Goal: Entertainment & Leisure: Consume media (video, audio)

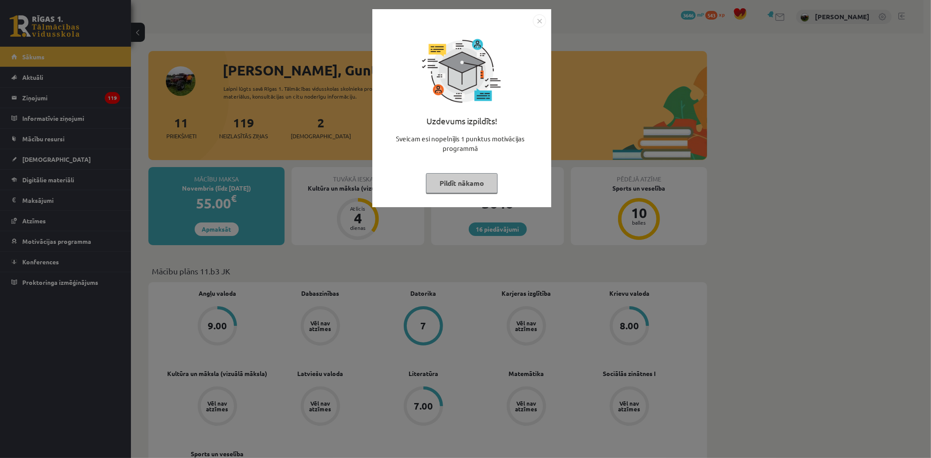
click at [542, 19] on img "Close" at bounding box center [539, 20] width 13 height 13
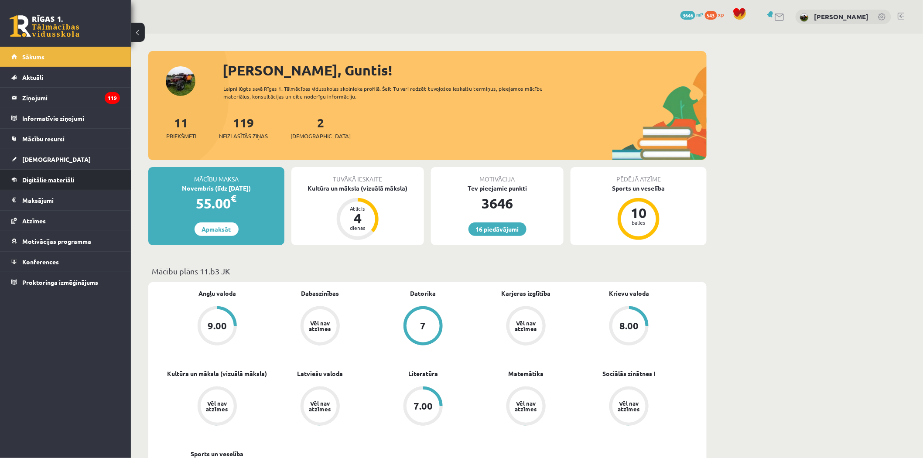
click at [31, 179] on span "Digitālie materiāli" at bounding box center [48, 180] width 52 height 8
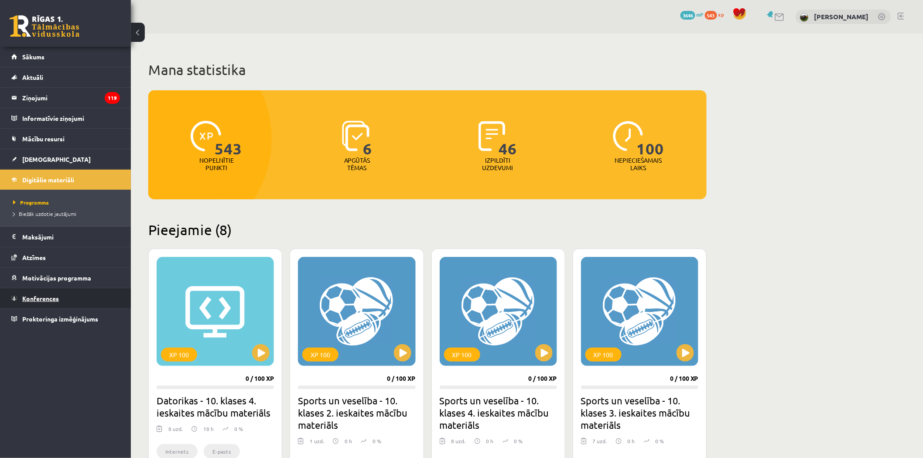
click at [42, 295] on span "Konferences" at bounding box center [40, 299] width 37 height 8
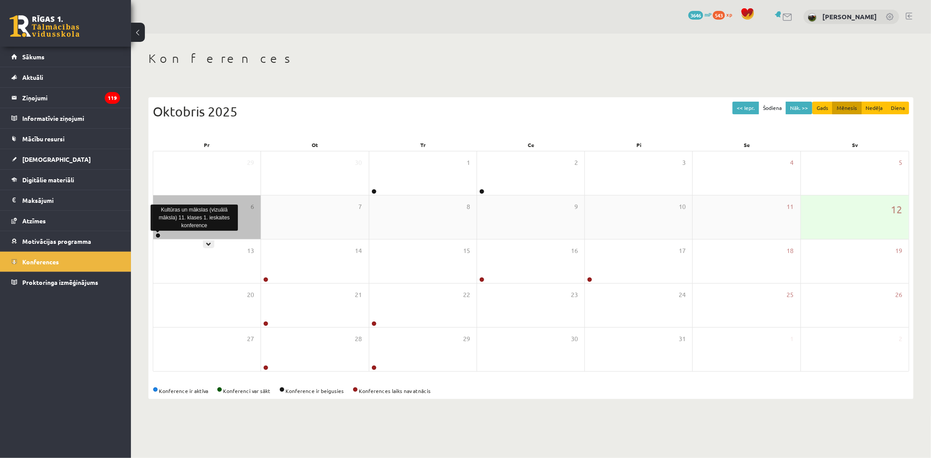
click at [156, 233] on link at bounding box center [157, 235] width 5 height 5
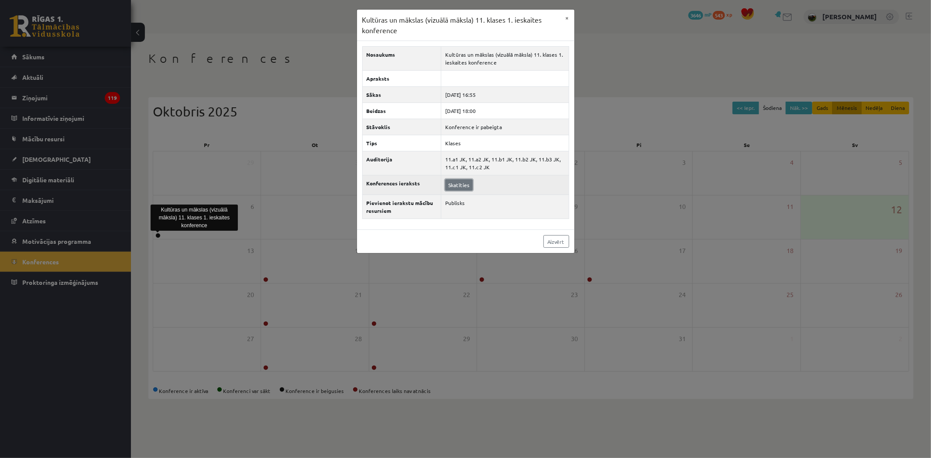
click at [452, 187] on link "Skatīties" at bounding box center [458, 184] width 27 height 11
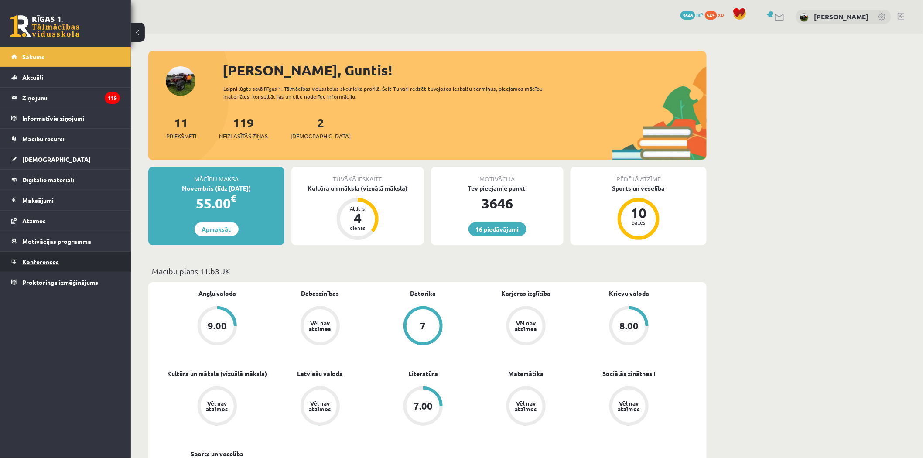
click at [42, 259] on span "Konferences" at bounding box center [40, 262] width 37 height 8
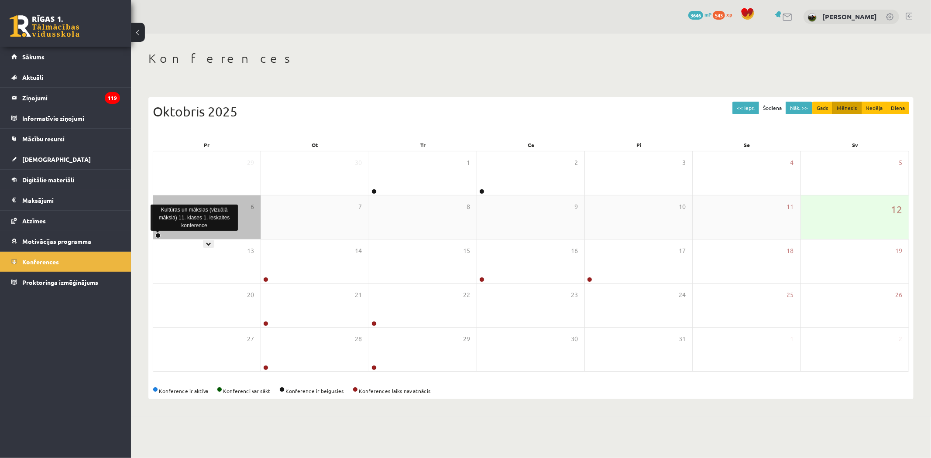
click at [158, 234] on link at bounding box center [157, 235] width 5 height 5
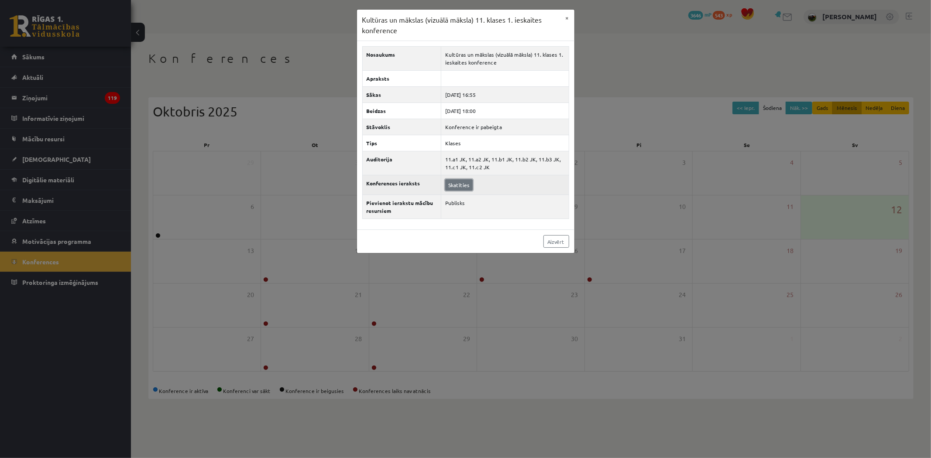
click at [453, 184] on link "Skatīties" at bounding box center [458, 184] width 27 height 11
